Goal: Ask a question

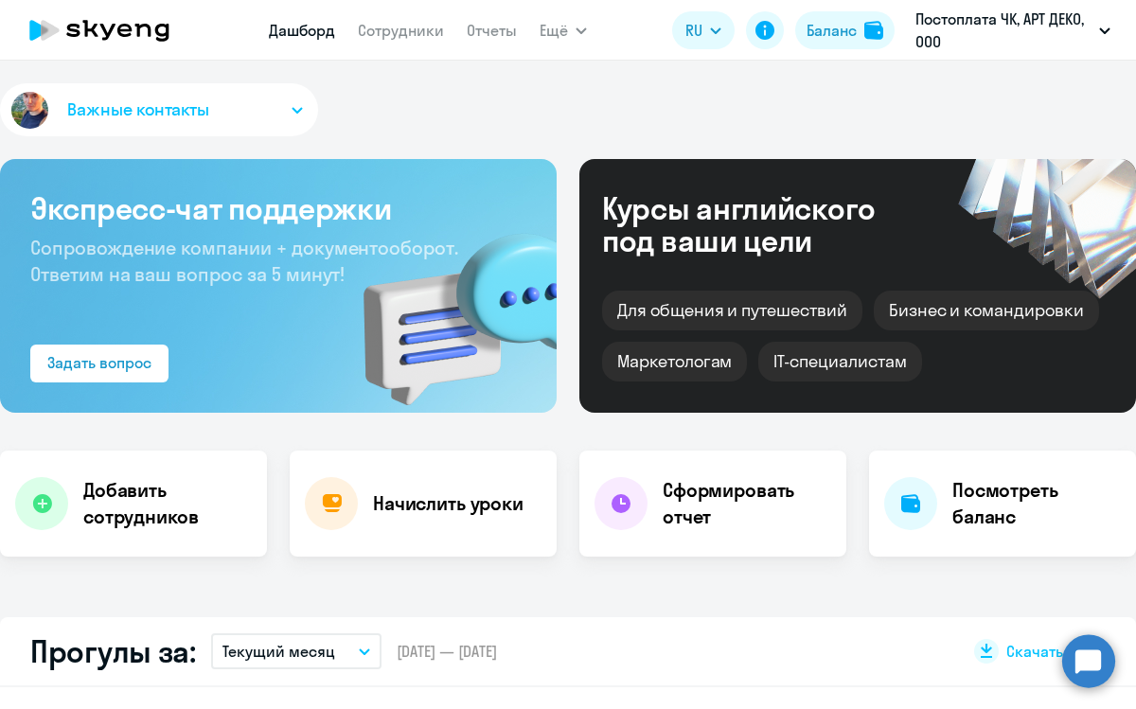
select select "30"
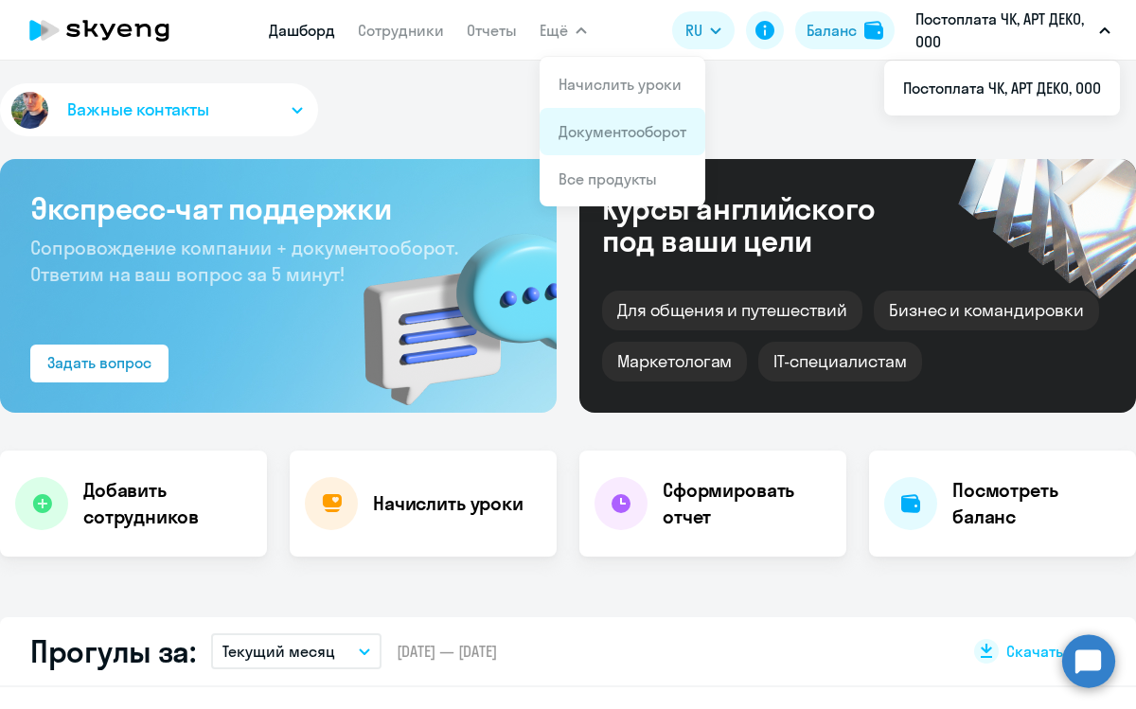
click at [597, 128] on link "Документооборот" at bounding box center [623, 131] width 128 height 19
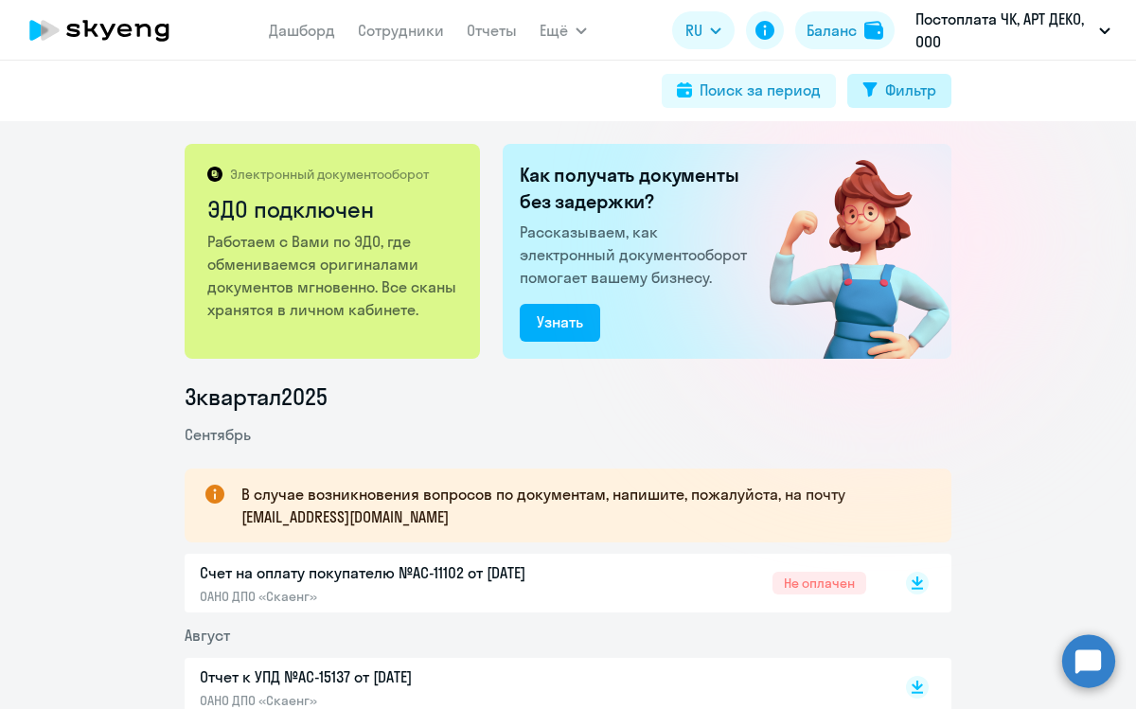
click at [926, 90] on div "Фильтр" at bounding box center [910, 90] width 51 height 23
select select "all"
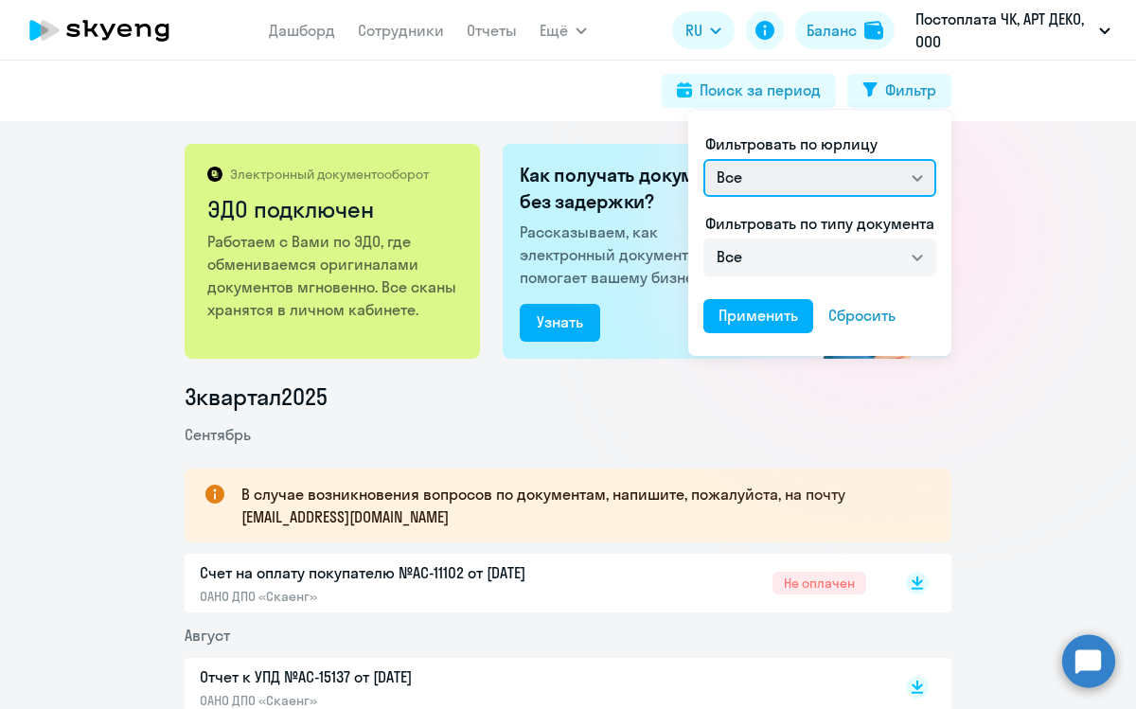
click at [922, 183] on select "Все ОАНО ДПО «Скаенг»" at bounding box center [820, 178] width 233 height 38
click at [704, 159] on select "Все ОАНО ДПО «Скаенг»" at bounding box center [820, 178] width 233 height 38
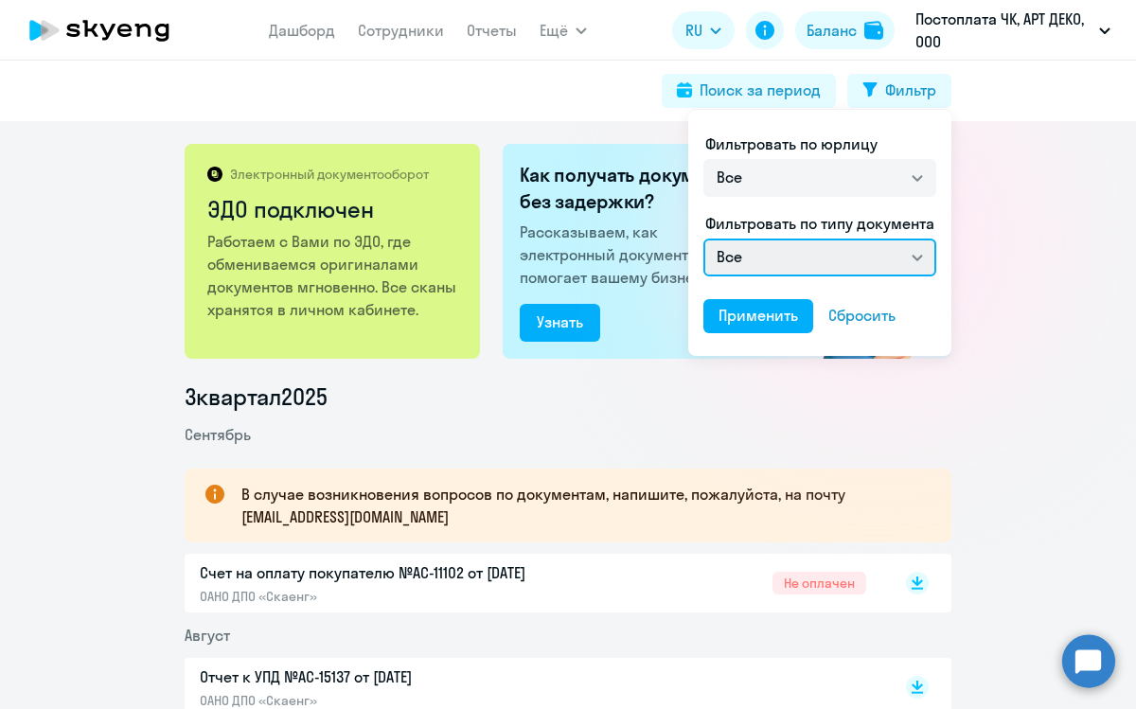
click at [917, 257] on select "Все Счет на оплату покупателю Отчет к УПД УПД" at bounding box center [820, 258] width 233 height 38
click at [532, 77] on div at bounding box center [568, 354] width 1136 height 709
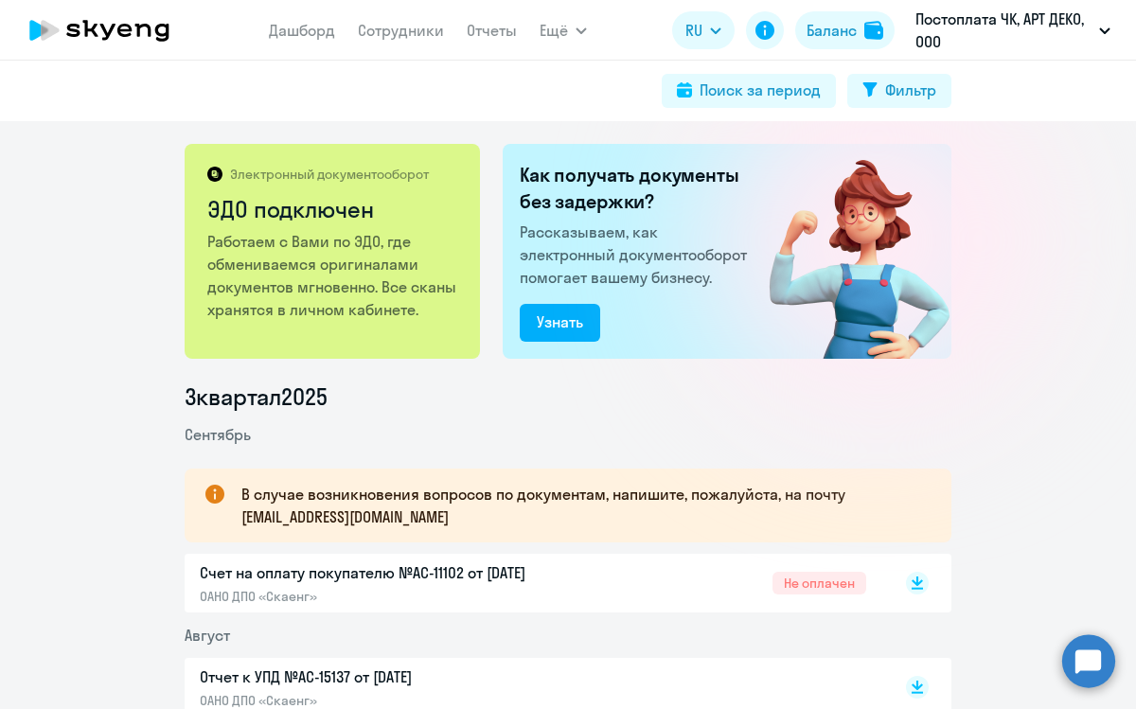
click at [1092, 658] on circle at bounding box center [1089, 661] width 53 height 53
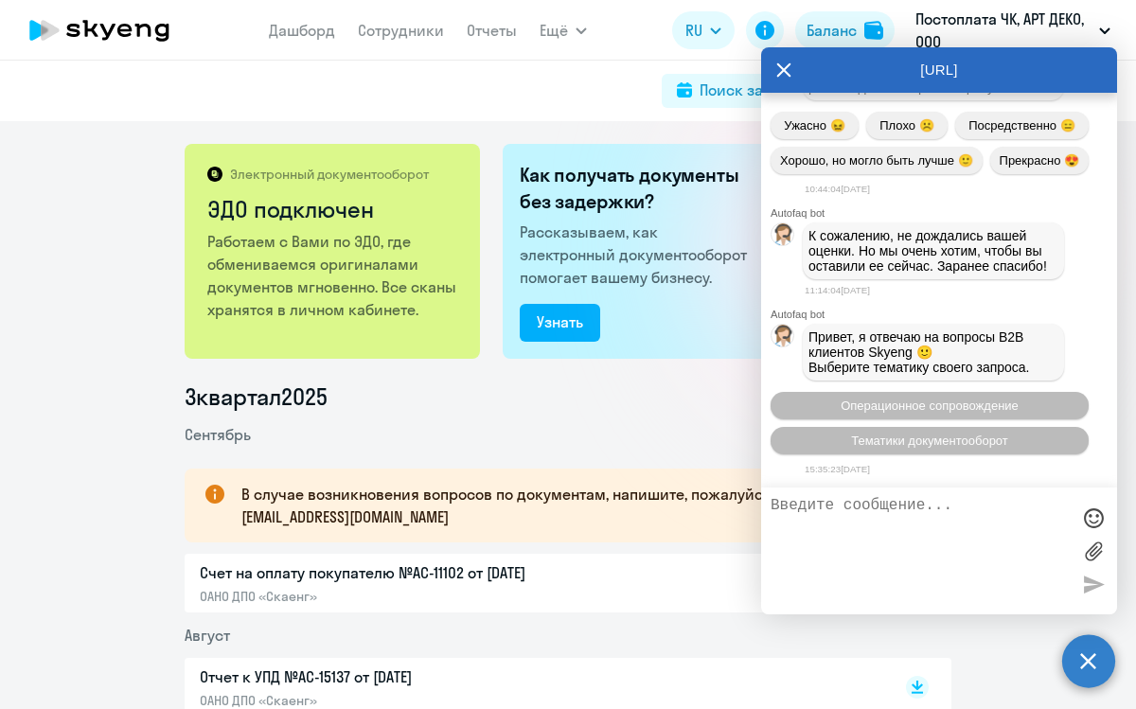
scroll to position [4080, 0]
click at [997, 434] on span "Тематики документооборот" at bounding box center [929, 441] width 157 height 14
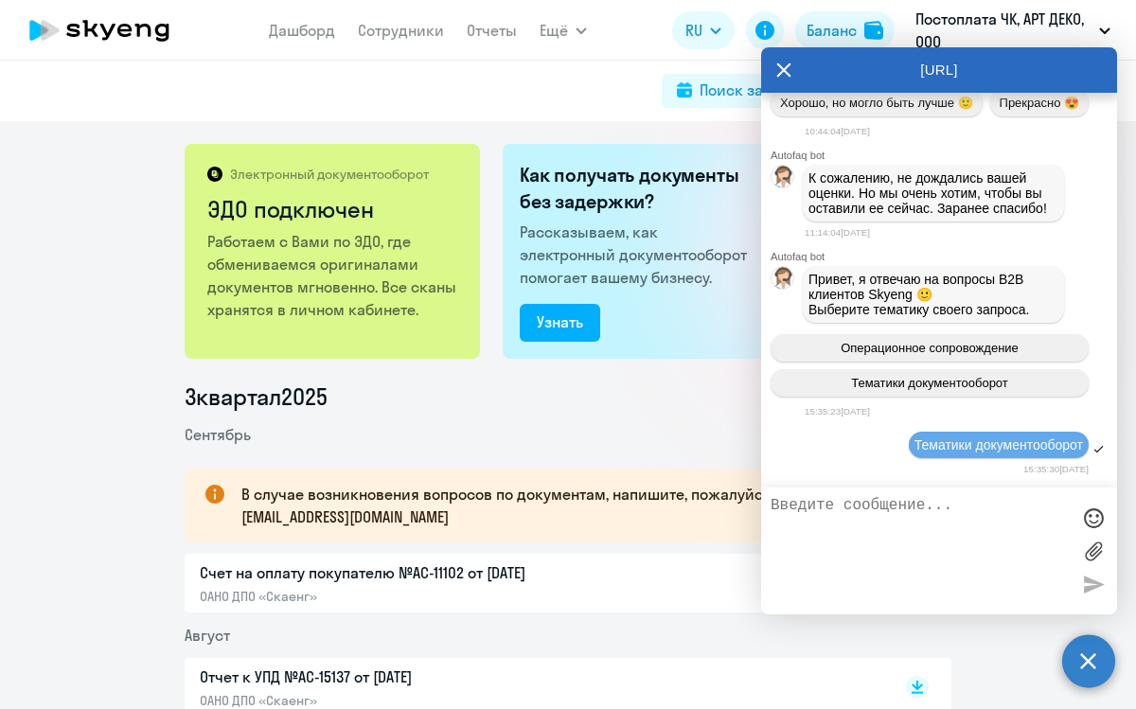
scroll to position [4294, 0]
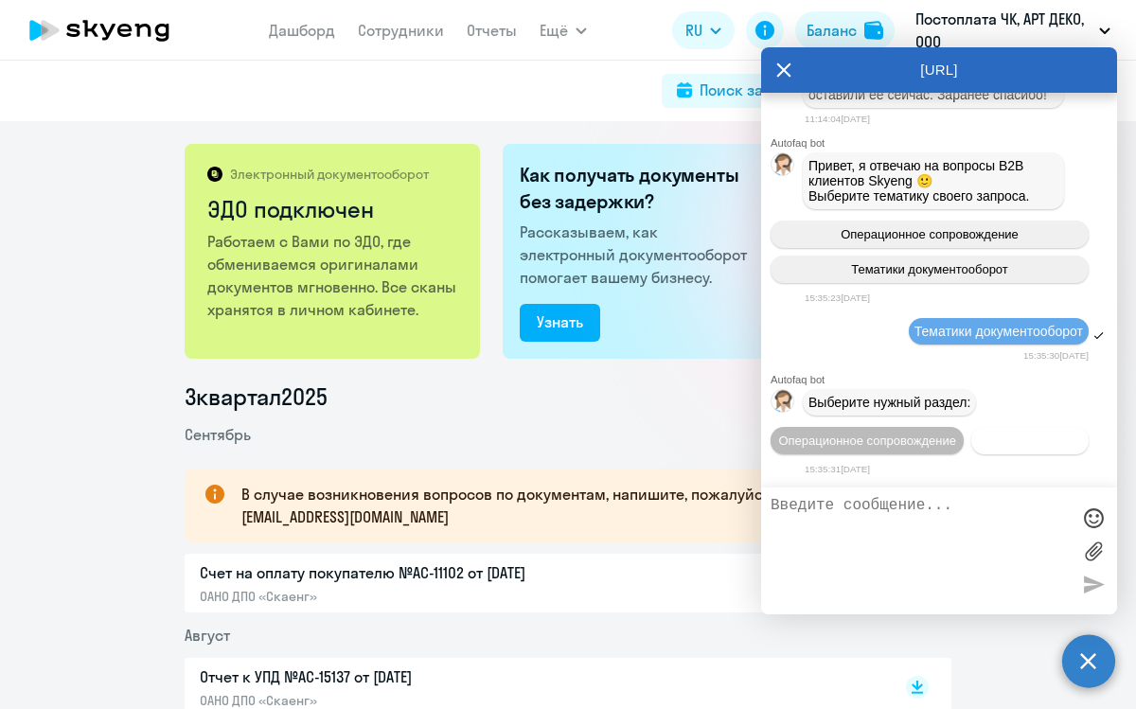
click at [980, 436] on span "Документооборот" at bounding box center [1030, 441] width 101 height 14
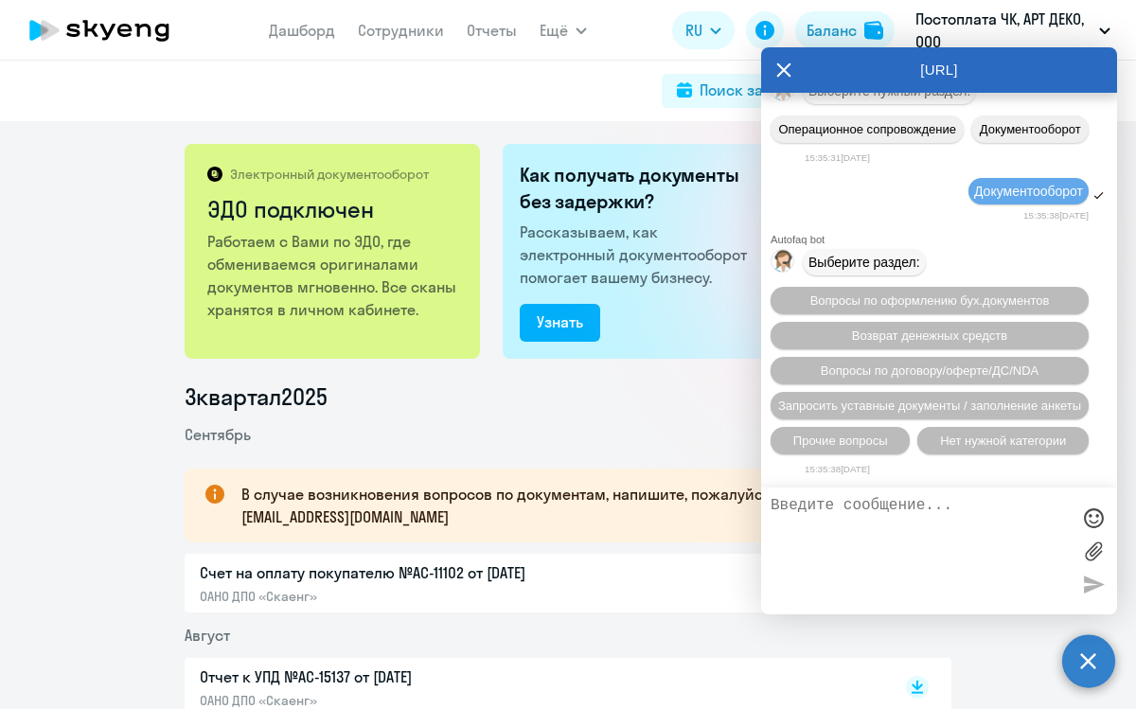
scroll to position [4615, 0]
click at [966, 371] on span "Вопросы по договору/оферте/ДС/NDA" at bounding box center [930, 371] width 218 height 14
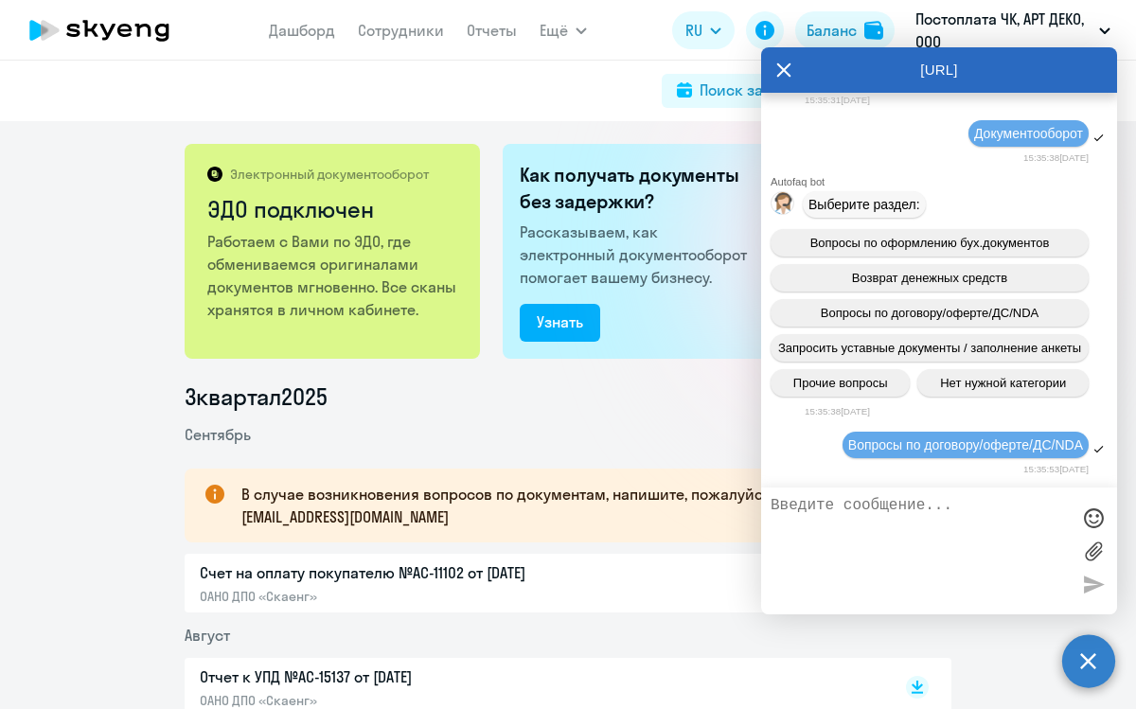
scroll to position [4782, 0]
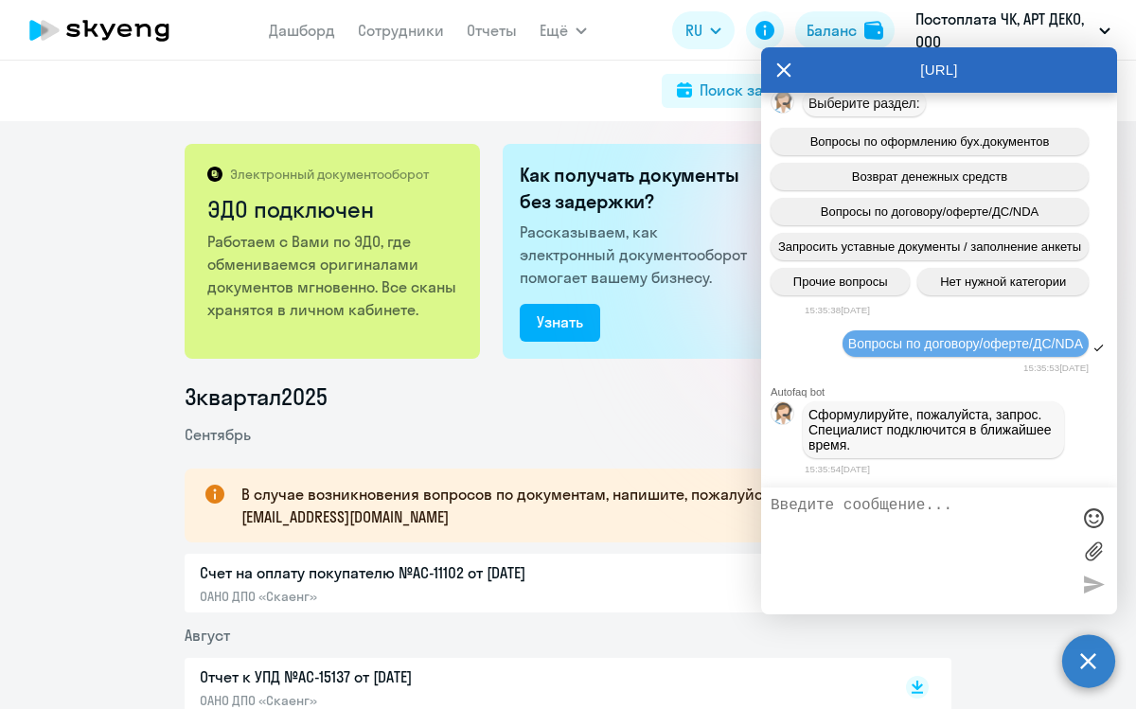
click at [864, 498] on textarea at bounding box center [920, 551] width 299 height 108
type textarea "l"
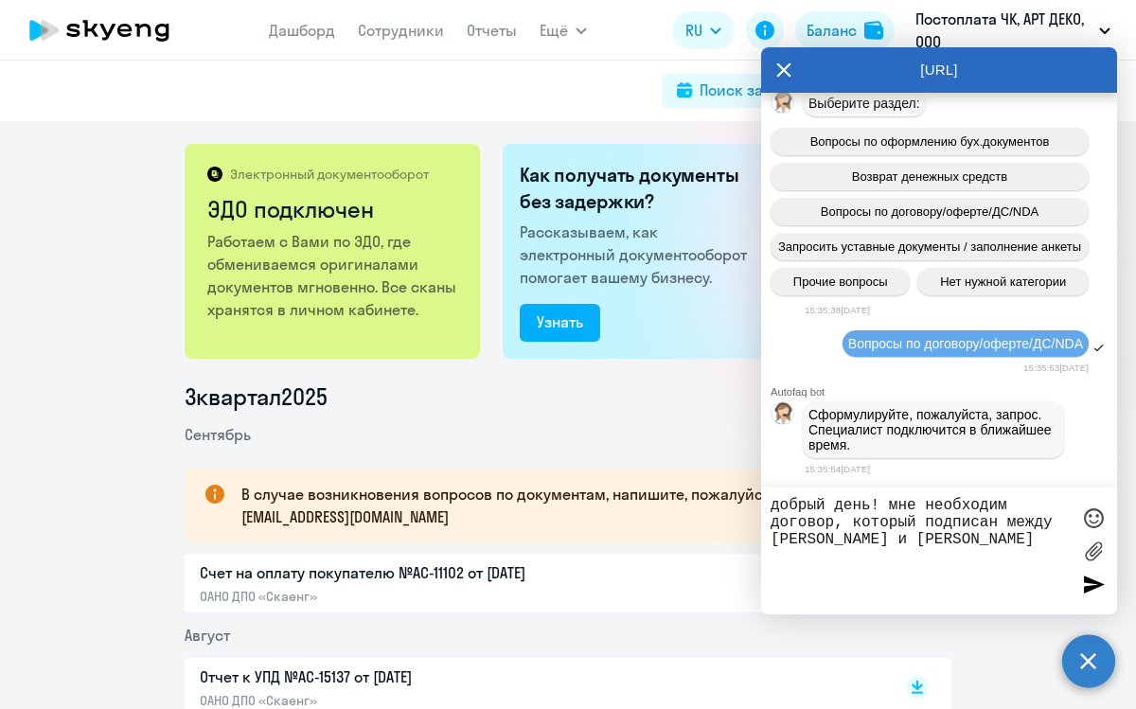
type textarea "добрый день! мне необходим договор, который подписан между [PERSON_NAME] и [PER…"
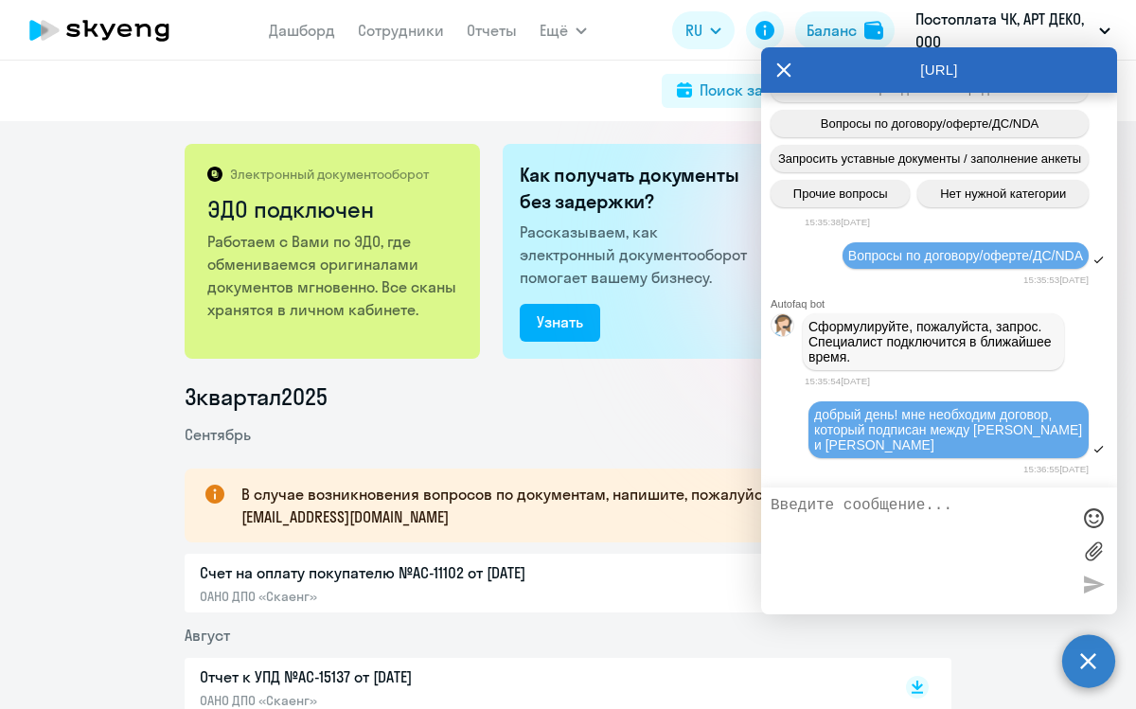
scroll to position [4874, 0]
